Goal: Task Accomplishment & Management: Use online tool/utility

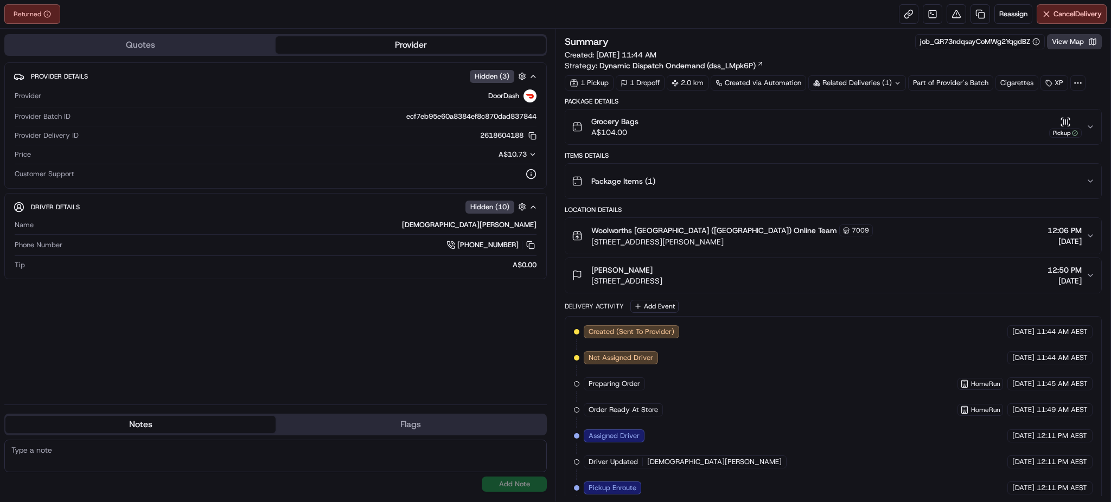
click at [1071, 44] on button "View Map" at bounding box center [1074, 41] width 55 height 15
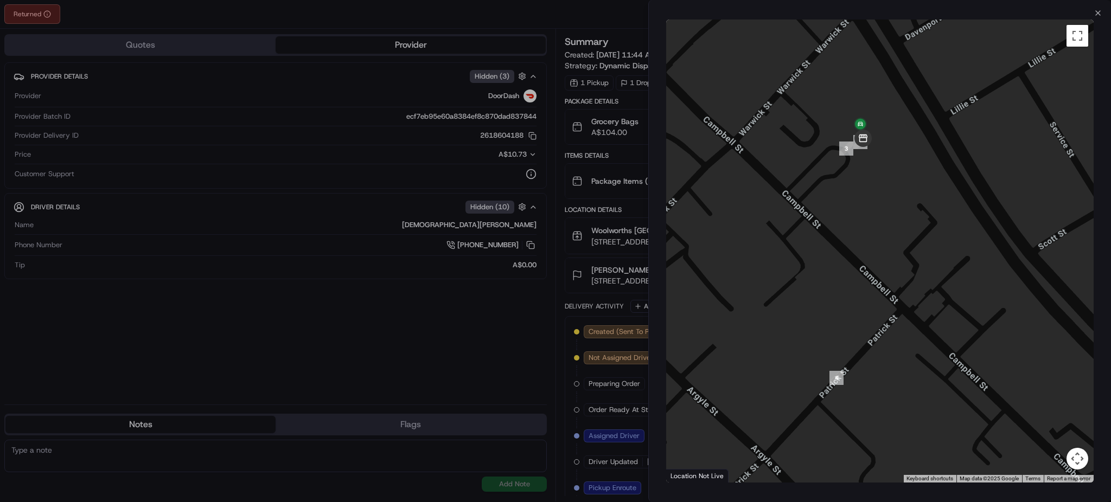
click at [532, 28] on div at bounding box center [555, 251] width 1111 height 502
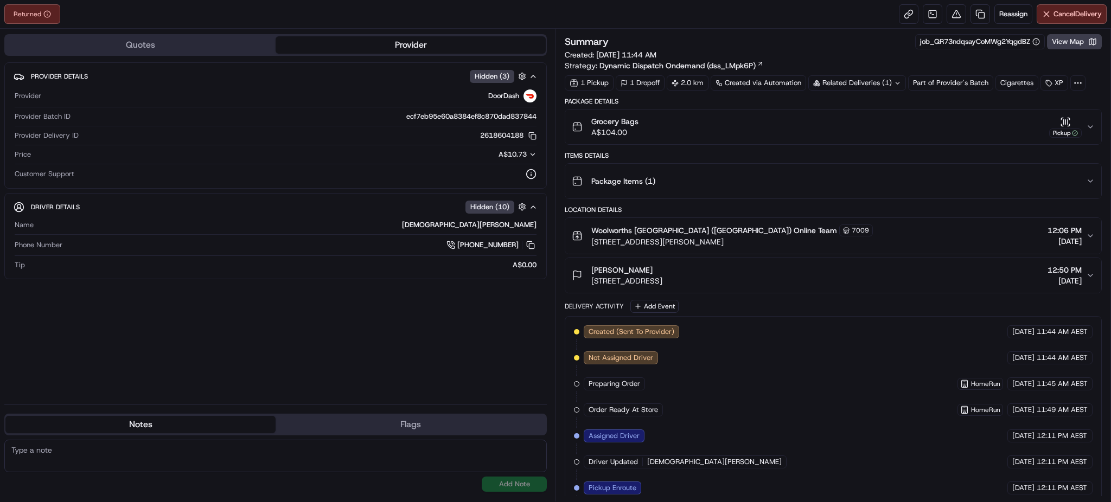
click at [837, 22] on div "Returned Reassign Cancel Delivery" at bounding box center [555, 14] width 1111 height 29
click at [1009, 16] on span "Reassign" at bounding box center [1013, 14] width 28 height 10
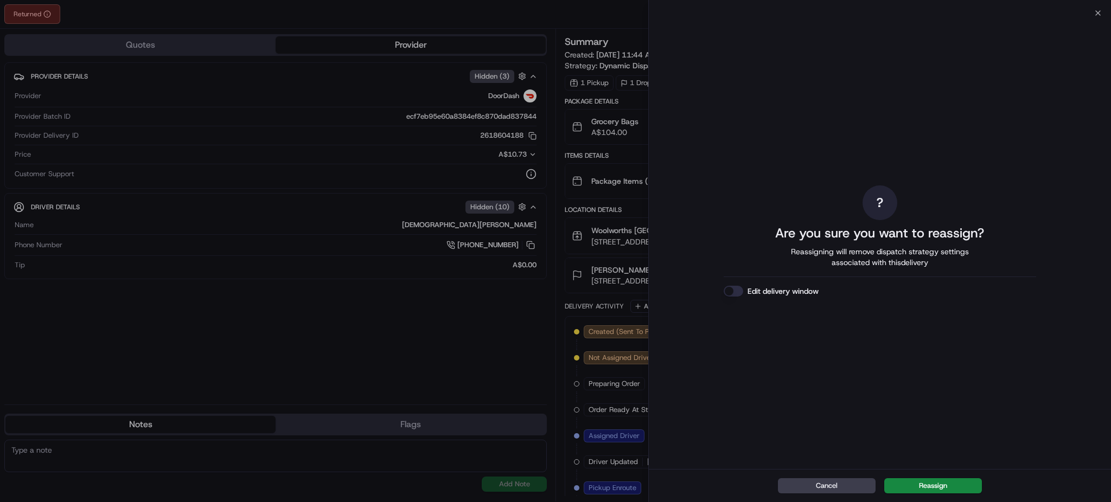
click at [917, 491] on button "Reassign" at bounding box center [933, 485] width 98 height 15
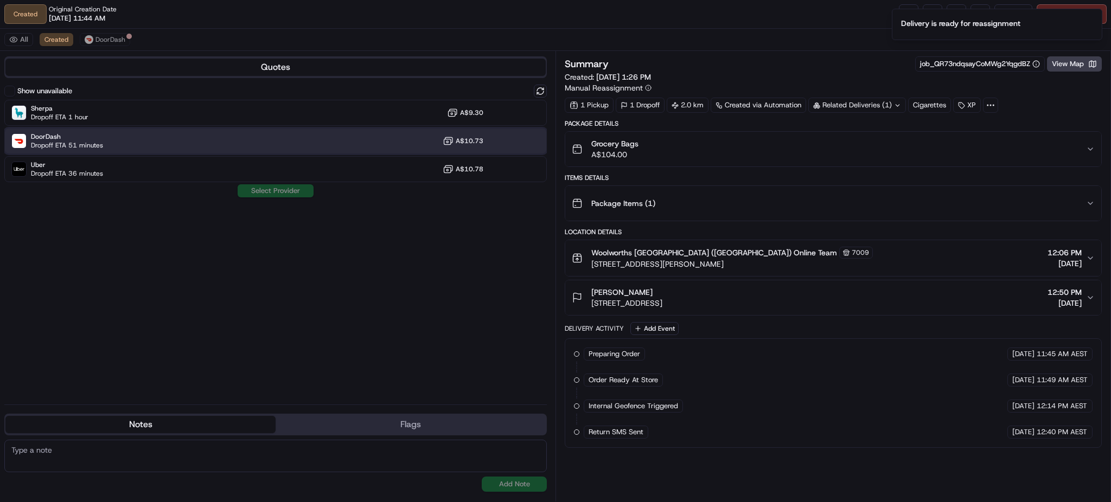
click at [114, 142] on div "DoorDash Dropoff ETA 51 minutes A$10.73" at bounding box center [275, 141] width 542 height 26
click at [284, 196] on button "Assign Provider" at bounding box center [275, 190] width 77 height 13
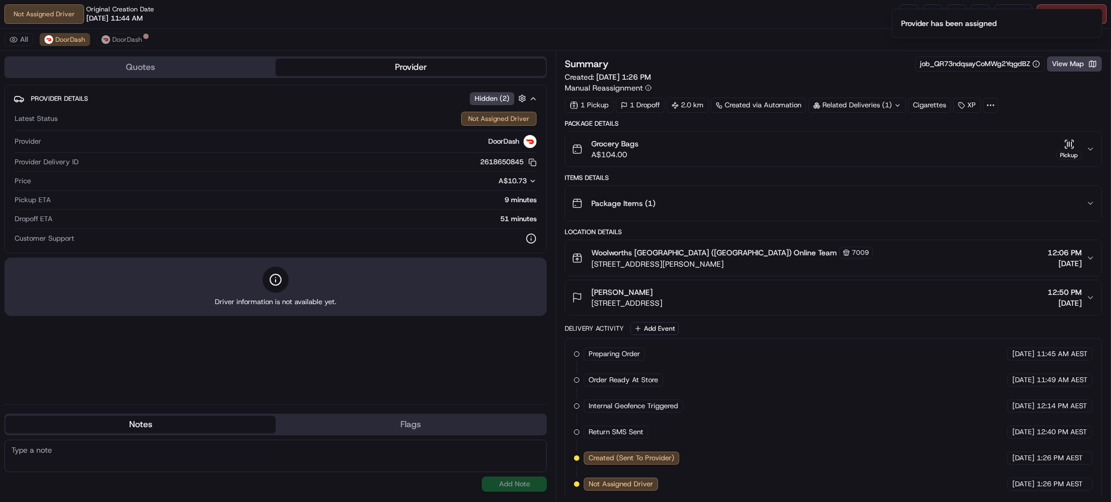
click at [496, 27] on div "Not Assigned Driver Original Creation Date [DATE] 11:44 AM Reassign Cancel Deli…" at bounding box center [555, 14] width 1111 height 29
